Goal: Task Accomplishment & Management: Manage account settings

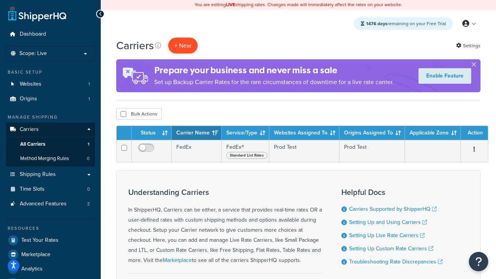
click at [183, 45] on button "+ New" at bounding box center [182, 46] width 29 height 16
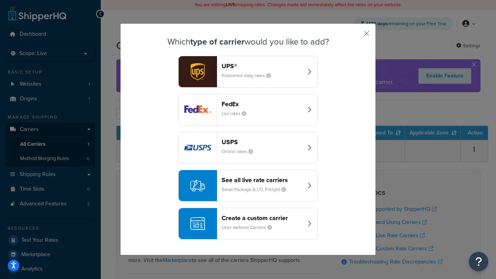
click at [248, 110] on div "FedEx List rates" at bounding box center [262, 109] width 81 height 19
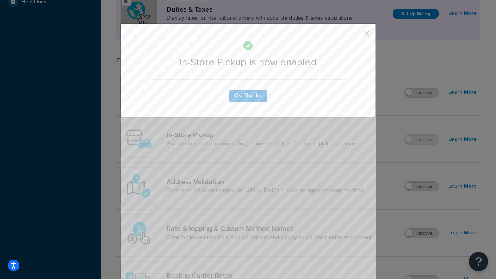
click at [355, 36] on button "button" at bounding box center [355, 36] width 2 height 2
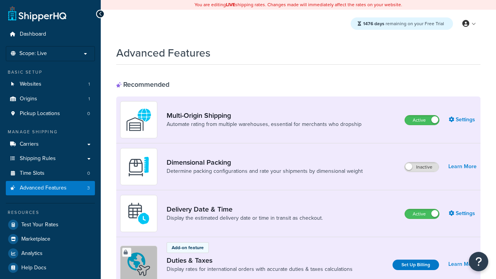
click at [422, 120] on label "Active" at bounding box center [422, 119] width 34 height 9
click at [422, 214] on label "Active" at bounding box center [422, 213] width 34 height 9
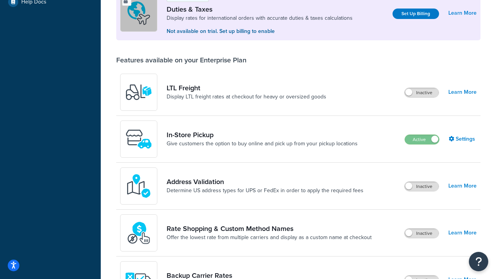
scroll to position [236, 0]
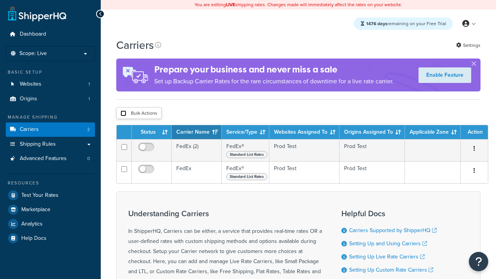
click at [123, 114] on input "checkbox" at bounding box center [124, 113] width 6 height 6
checkbox input "true"
click at [0, 0] on button "Delete" at bounding box center [0, 0] width 0 height 0
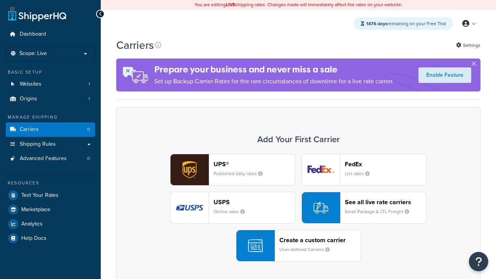
click at [298, 208] on div "UPS® Published daily rates FedEx List rates USPS Online rates See all live rate…" at bounding box center [298, 208] width 348 height 108
click at [386, 164] on header "FedEx" at bounding box center [385, 163] width 81 height 7
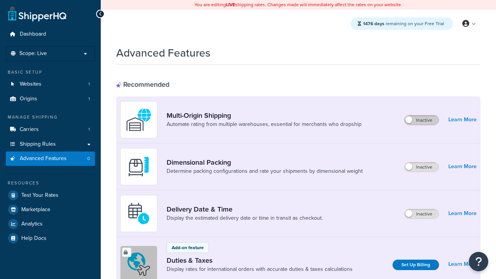
click at [422, 120] on label "Inactive" at bounding box center [422, 119] width 34 height 9
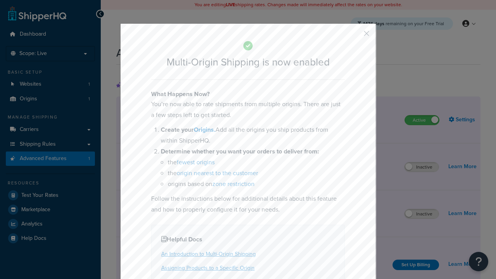
click at [355, 36] on button "button" at bounding box center [355, 36] width 2 height 2
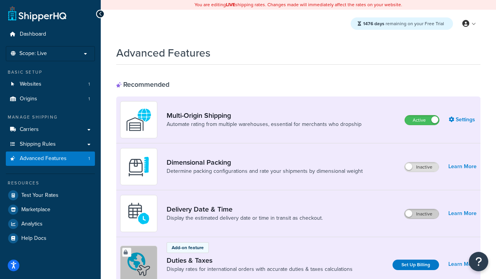
click at [422, 214] on label "Inactive" at bounding box center [422, 213] width 34 height 9
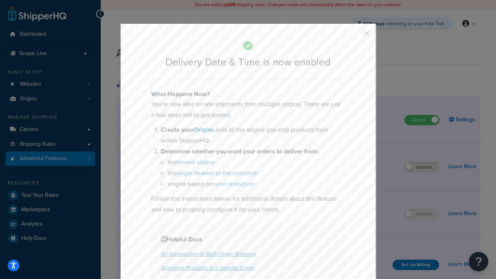
click at [355, 36] on button "button" at bounding box center [355, 36] width 2 height 2
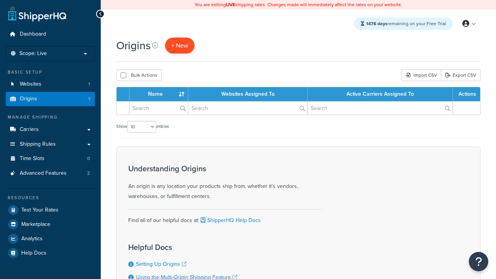
click at [179, 45] on span "+ New" at bounding box center [179, 45] width 17 height 9
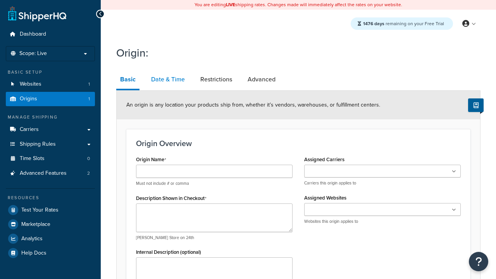
click at [167, 79] on link "Date & Time" at bounding box center [167, 79] width 41 height 19
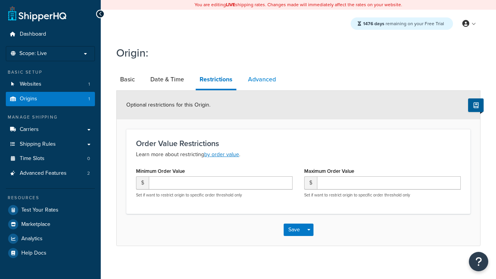
click at [262, 79] on link "Advanced" at bounding box center [262, 79] width 36 height 19
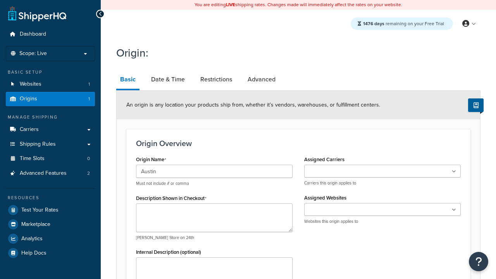
type input "Austin"
type textarea "Austin"
type input "Test Street"
type input "Austin"
select select "43"
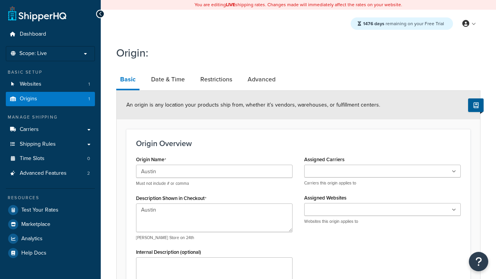
type input "Austin"
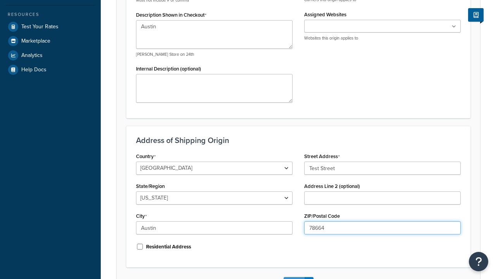
type input "78664"
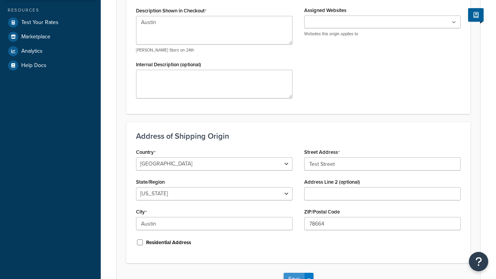
click at [294, 273] on button "Save" at bounding box center [294, 279] width 21 height 12
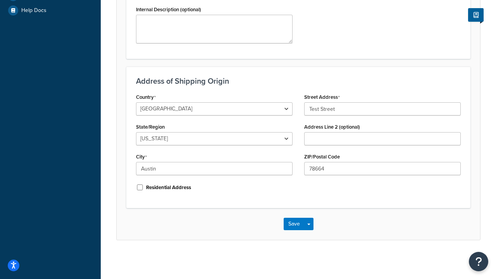
scroll to position [0, 0]
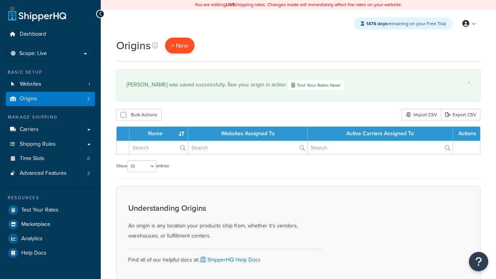
click at [179, 45] on span "+ New" at bounding box center [179, 45] width 17 height 9
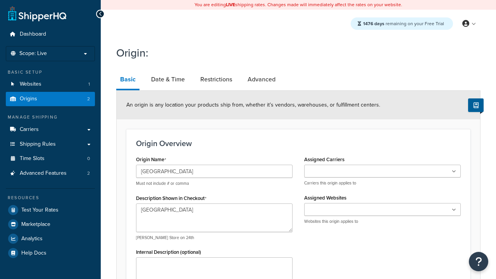
select select "43"
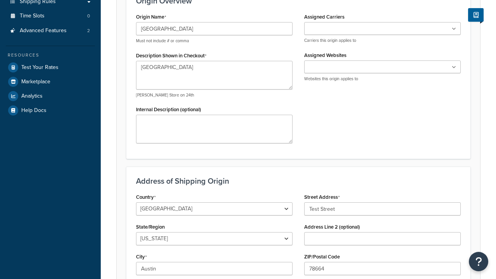
type input "78664"
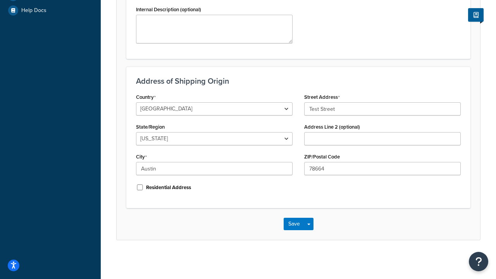
scroll to position [0, 0]
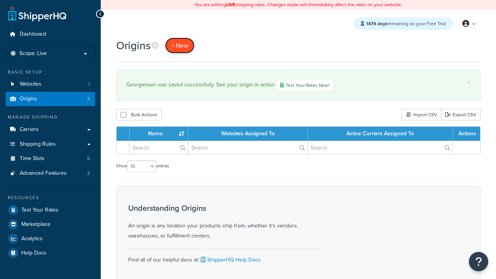
click at [179, 45] on span "+ New" at bounding box center [179, 45] width 17 height 9
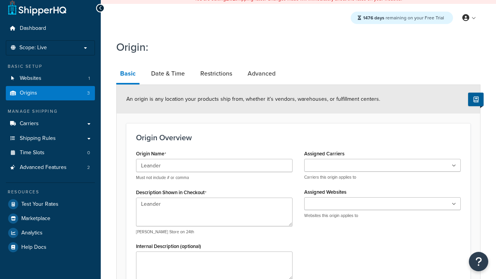
type textarea "Leander"
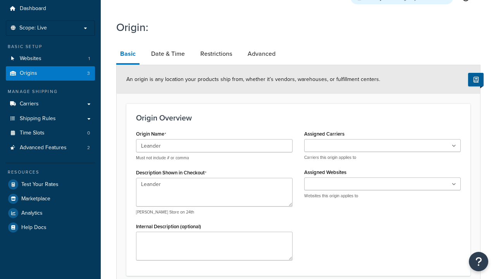
type input "Test Street"
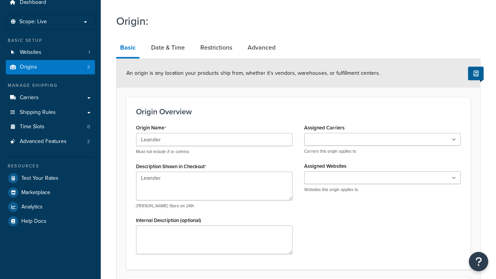
type input "Austin"
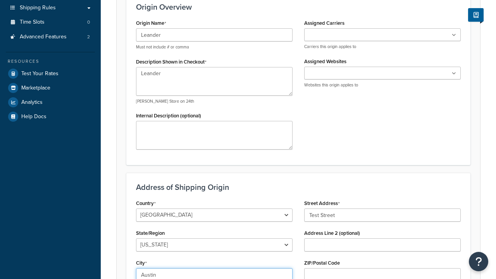
select select "43"
type input "Austin"
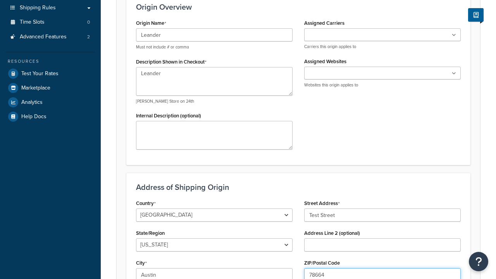
type input "78664"
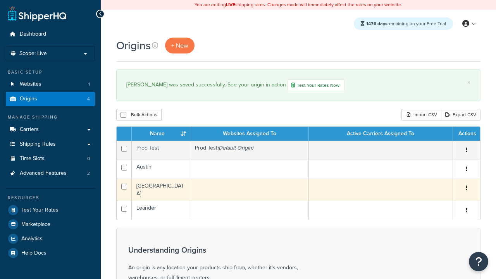
click at [466, 189] on icon "button" at bounding box center [467, 187] width 2 height 5
click at [0, 0] on link "Edit" at bounding box center [0, 0] width 0 height 0
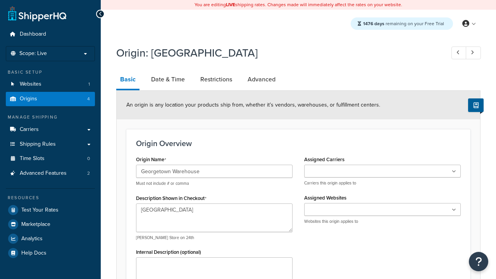
select select "43"
type input "Georgetown Warehouse"
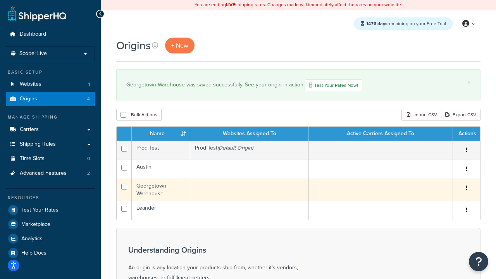
click at [466, 189] on icon "button" at bounding box center [467, 187] width 2 height 5
click at [0, 0] on link "Delete" at bounding box center [0, 0] width 0 height 0
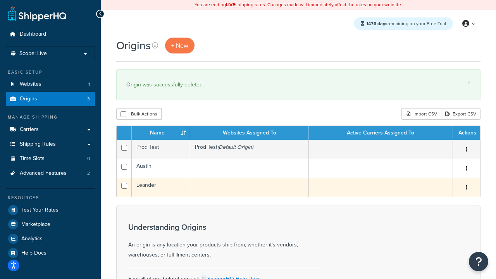
click at [466, 188] on icon "button" at bounding box center [467, 186] width 2 height 5
click at [0, 0] on link "Duplicate" at bounding box center [0, 0] width 0 height 0
